Goal: Task Accomplishment & Management: Use online tool/utility

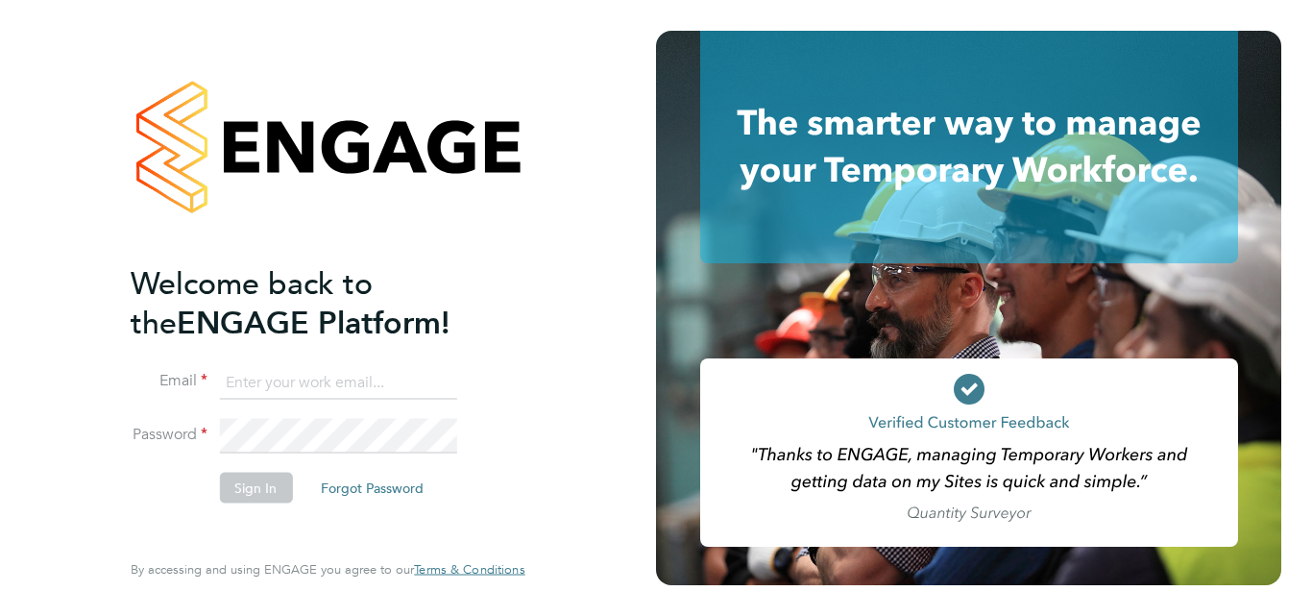
type input "robertsuckling15@gmail.com"
click at [25, 284] on div "Welcome back to the ENGAGE Platform! Email robertsuckling15@gmail.com Password …" at bounding box center [328, 308] width 656 height 616
click at [261, 488] on button "Sign In" at bounding box center [255, 487] width 73 height 31
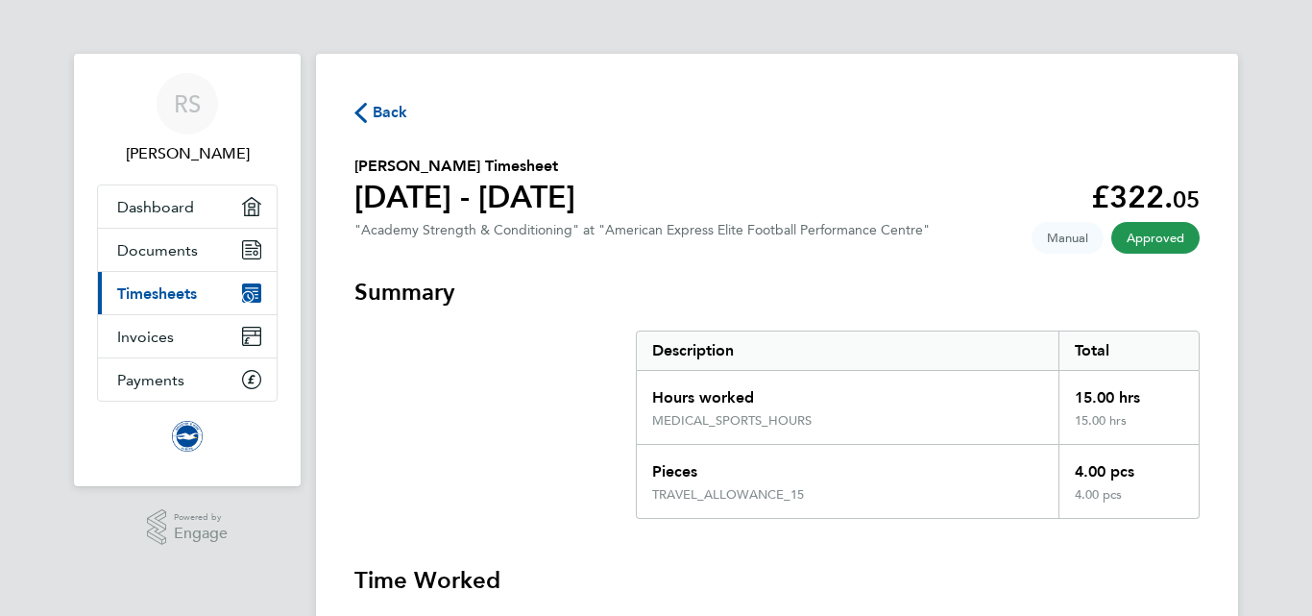
click at [400, 105] on span "Back" at bounding box center [391, 112] width 36 height 23
